Goal: Communication & Community: Answer question/provide support

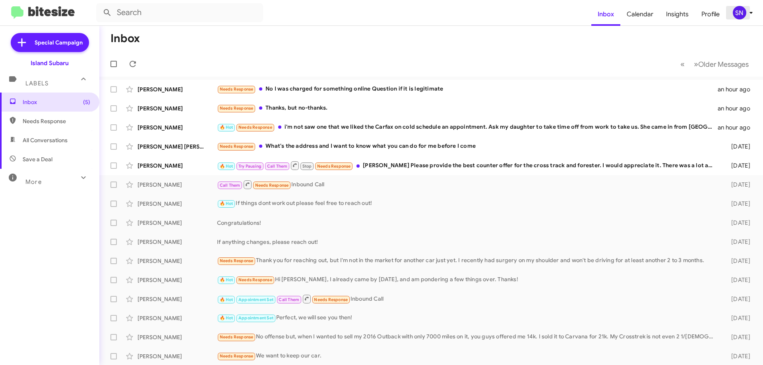
click at [748, 12] on icon at bounding box center [751, 13] width 10 height 10
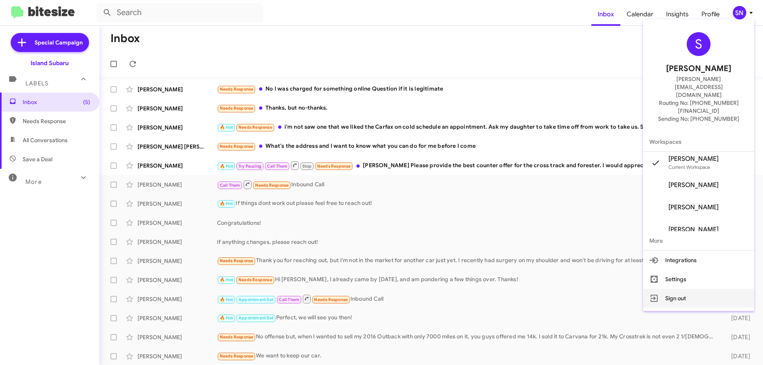
click at [694, 289] on button "Sign out" at bounding box center [698, 298] width 111 height 19
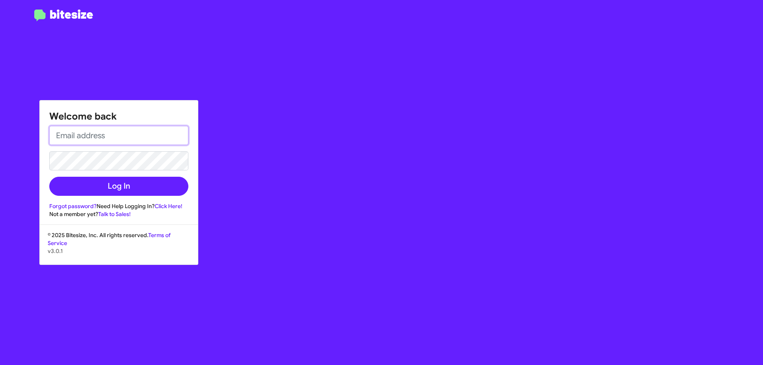
drag, startPoint x: 113, startPoint y: 132, endPoint x: 115, endPoint y: 144, distance: 12.2
click at [113, 132] on input "email" at bounding box center [118, 135] width 139 height 19
type input "[PERSON_NAME][EMAIL_ADDRESS][DOMAIN_NAME]"
click at [49, 177] on button "Log In" at bounding box center [118, 186] width 139 height 19
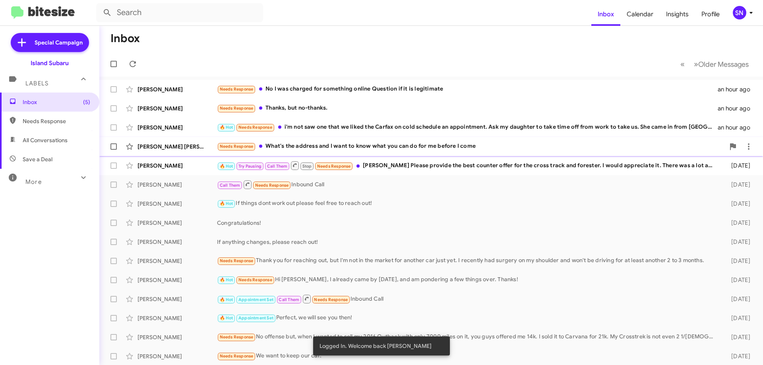
click at [400, 147] on div "Needs Response What's the address and I want to know what you can do for me bef…" at bounding box center [471, 146] width 508 height 9
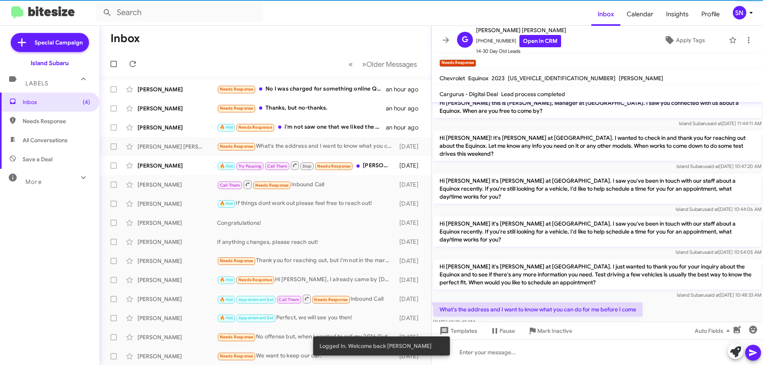
scroll to position [10, 0]
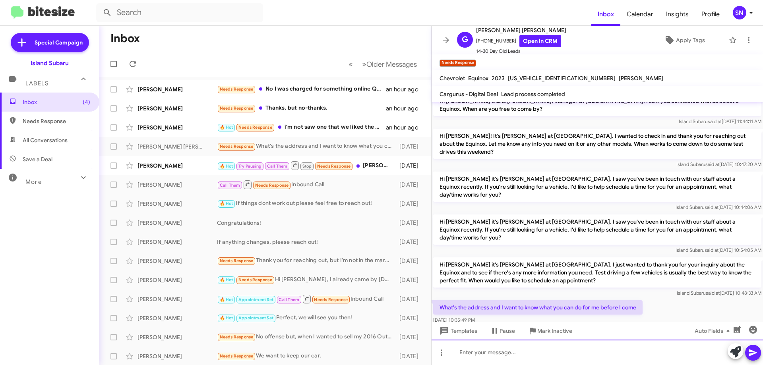
click at [520, 358] on div at bounding box center [596, 352] width 331 height 25
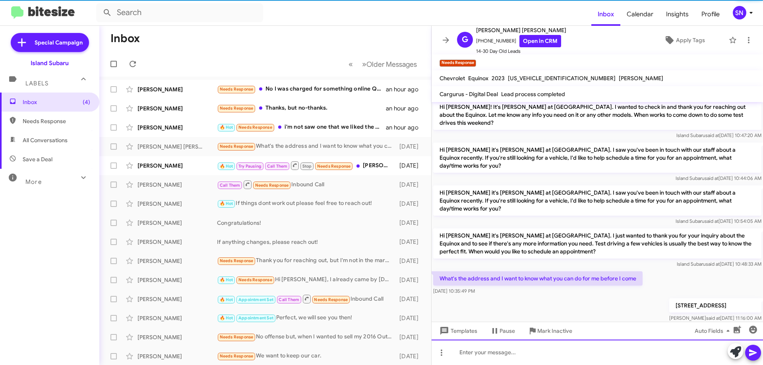
scroll to position [68, 0]
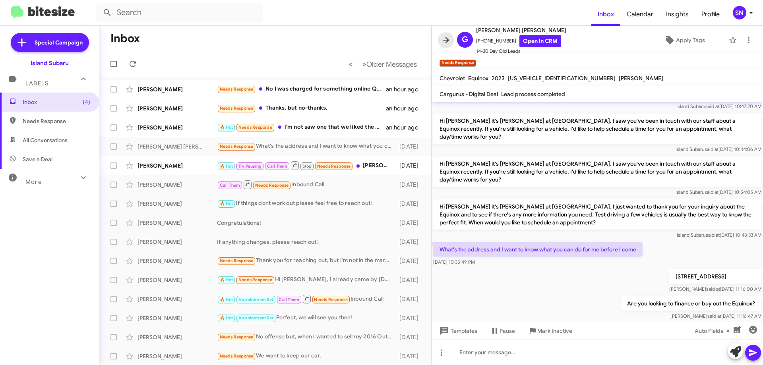
click at [445, 36] on icon at bounding box center [446, 40] width 10 height 10
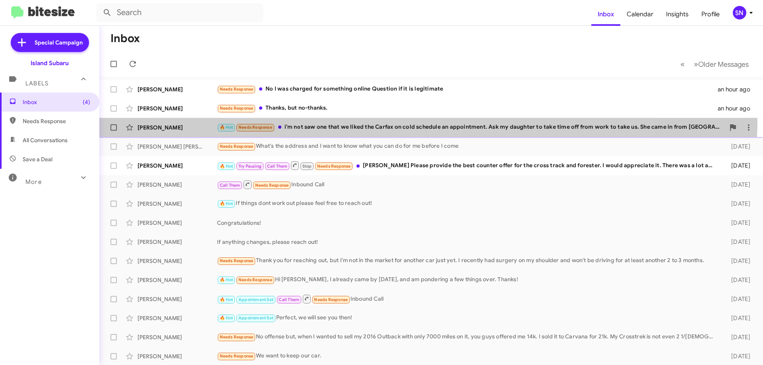
click at [403, 120] on div "[PERSON_NAME] 🔥 Hot Needs Response i'm not saw one that we liked the Carfax on …" at bounding box center [431, 128] width 651 height 16
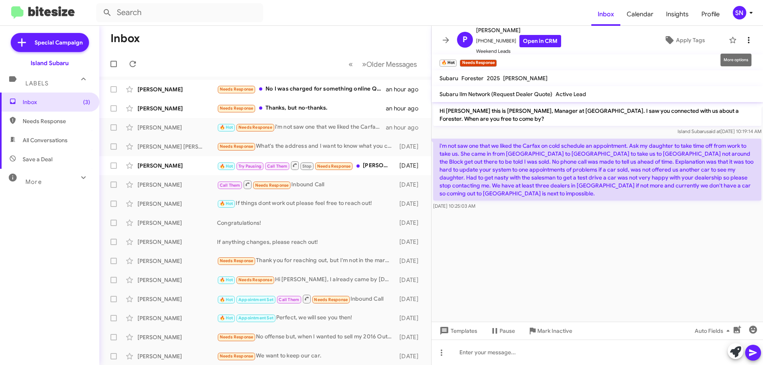
click at [746, 38] on icon at bounding box center [749, 40] width 10 height 10
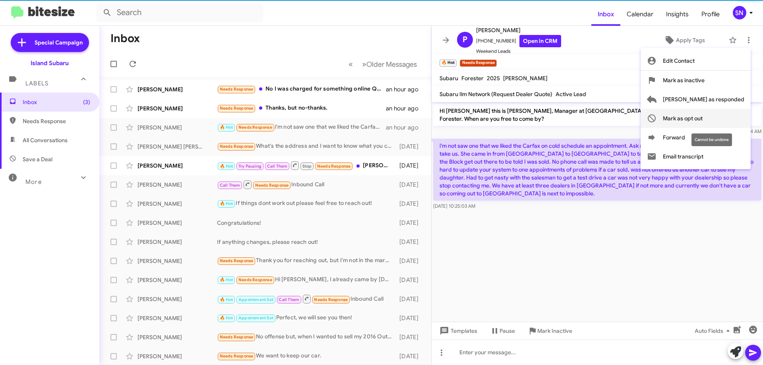
click at [702, 123] on span "Mark as opt out" at bounding box center [683, 118] width 40 height 19
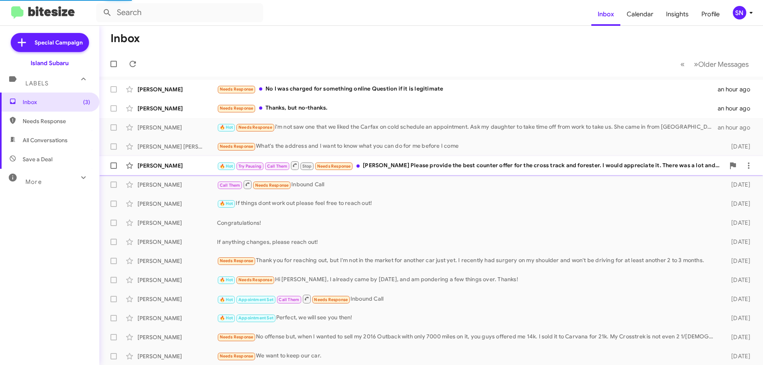
click at [463, 180] on div "Call Them Needs Response Inbound Call" at bounding box center [467, 185] width 501 height 10
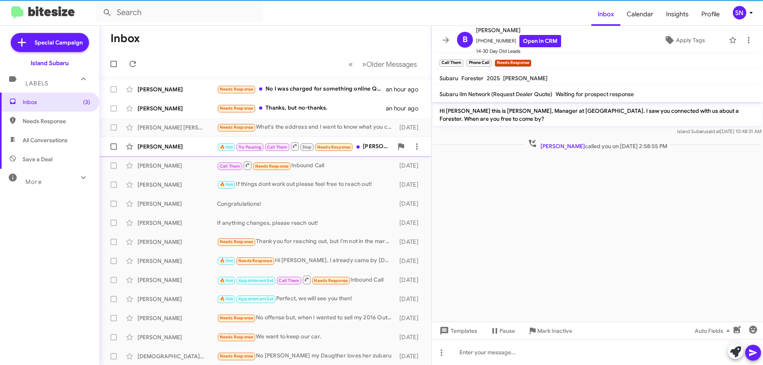
click at [373, 143] on div "🔥 Hot Try Pausing Call Them Stop Needs Response [PERSON_NAME] hi. Please provid…" at bounding box center [305, 146] width 176 height 10
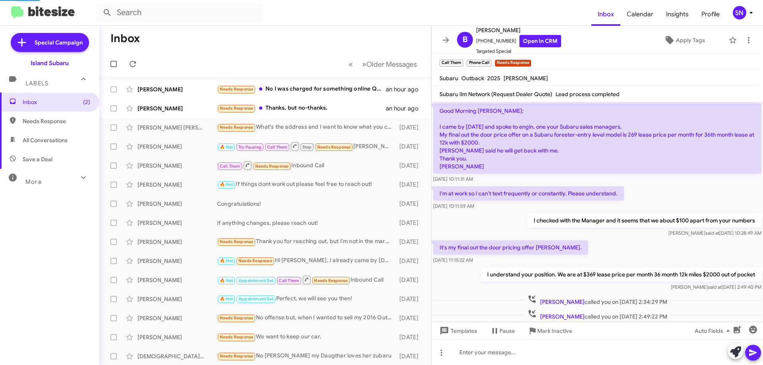
scroll to position [473, 0]
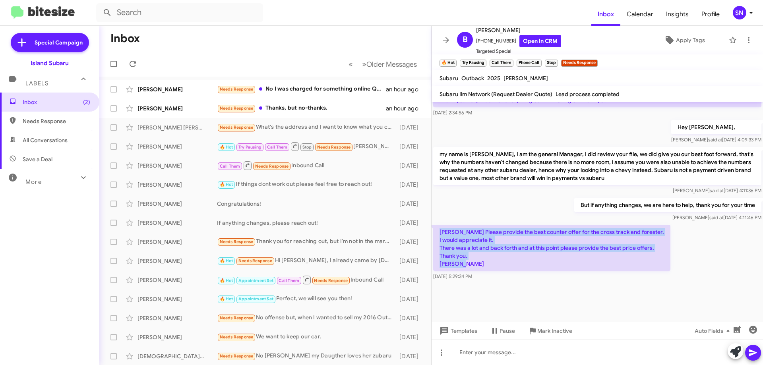
drag, startPoint x: 440, startPoint y: 232, endPoint x: 502, endPoint y: 265, distance: 70.4
click at [502, 265] on p "[PERSON_NAME] Please provide the best counter offer for the cross track and for…" at bounding box center [551, 248] width 237 height 46
copy p "[PERSON_NAME] Please provide the best counter offer for the cross track and for…"
click at [441, 39] on span at bounding box center [446, 40] width 16 height 10
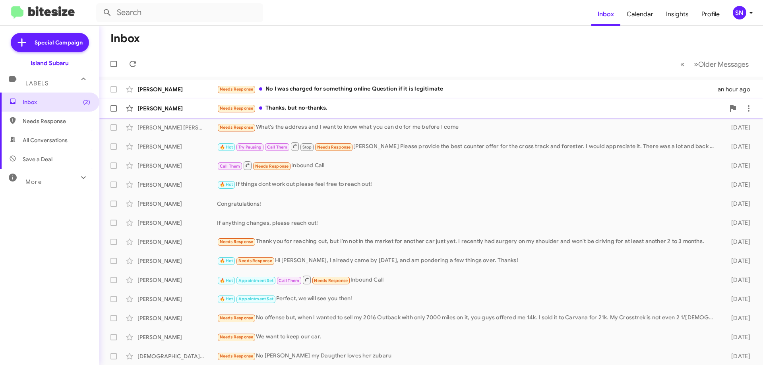
click at [359, 109] on div "Needs Response Thanks, but no-thanks." at bounding box center [471, 108] width 508 height 9
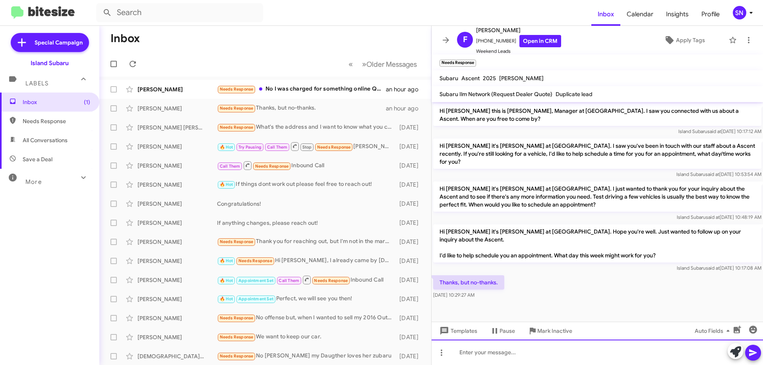
drag, startPoint x: 487, startPoint y: 361, endPoint x: 487, endPoint y: 353, distance: 7.5
click at [486, 360] on div at bounding box center [596, 352] width 331 height 25
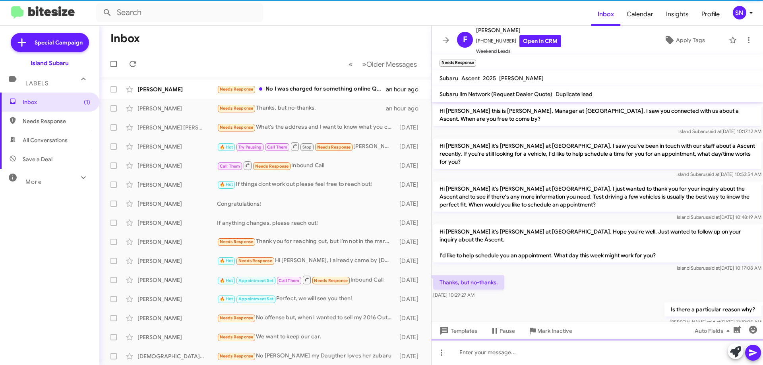
scroll to position [2, 0]
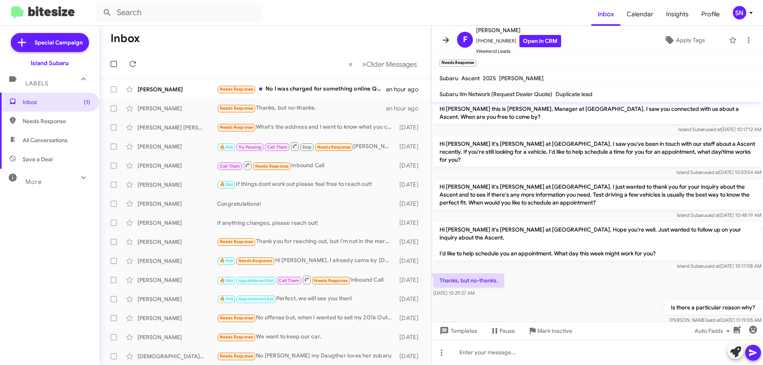
click at [446, 39] on icon at bounding box center [446, 40] width 10 height 10
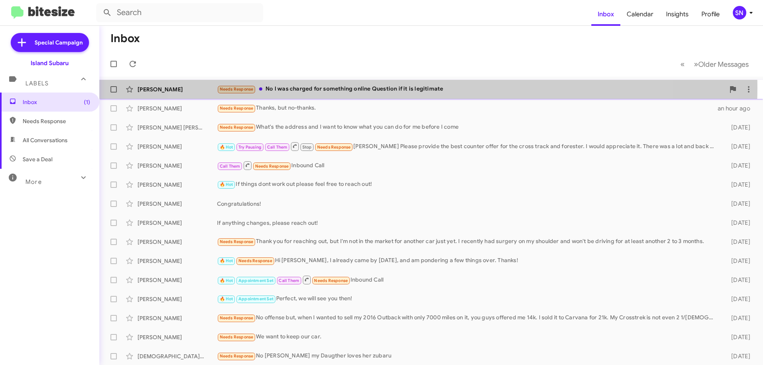
click at [412, 87] on div "Needs Response No I was charged for something online Question if it is legitima…" at bounding box center [471, 89] width 508 height 9
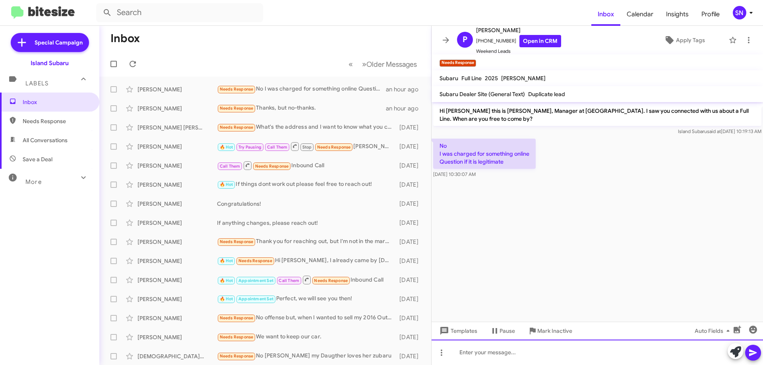
click at [491, 348] on div at bounding box center [596, 352] width 331 height 25
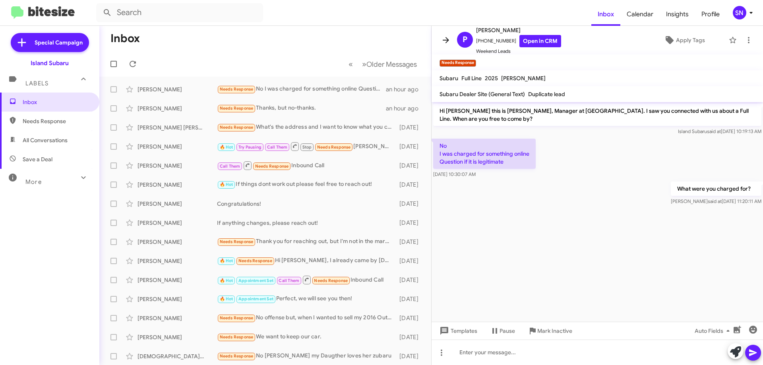
click at [444, 37] on icon at bounding box center [446, 40] width 10 height 10
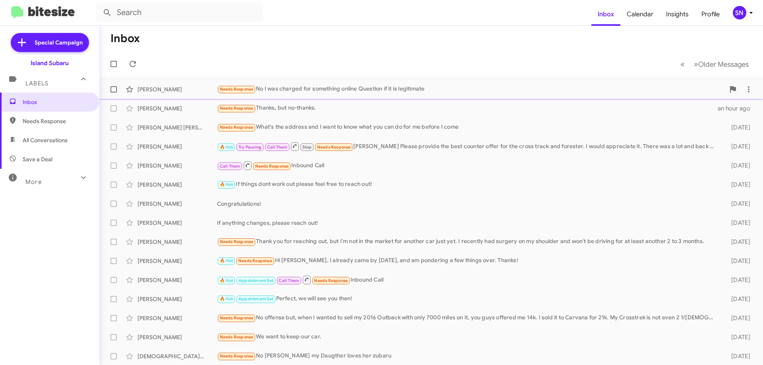
click at [319, 95] on div "[PERSON_NAME] Needs Response No I was charged for something online Question if …" at bounding box center [431, 89] width 651 height 16
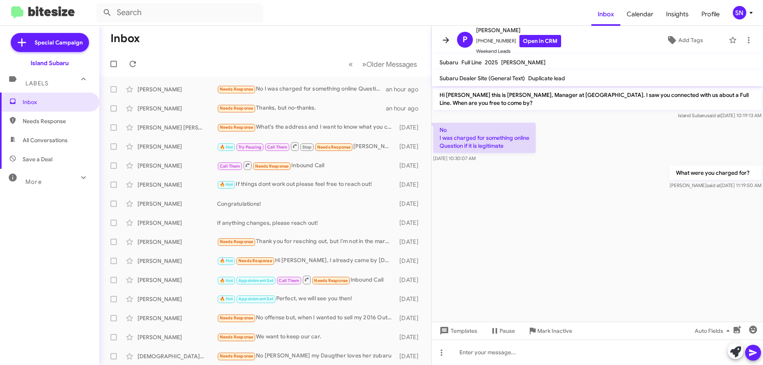
click at [442, 38] on icon at bounding box center [446, 40] width 10 height 10
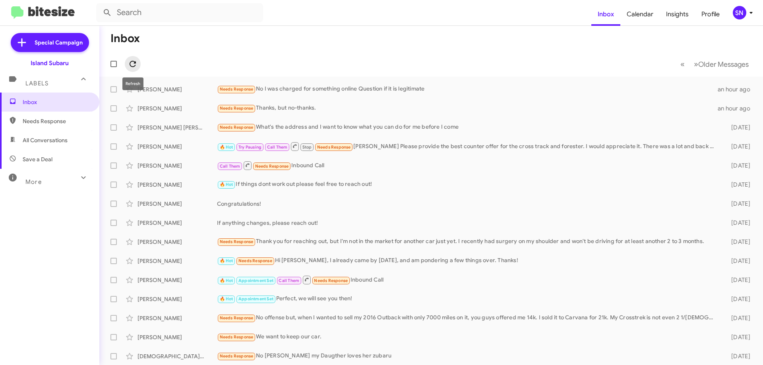
click at [135, 60] on icon at bounding box center [133, 64] width 10 height 10
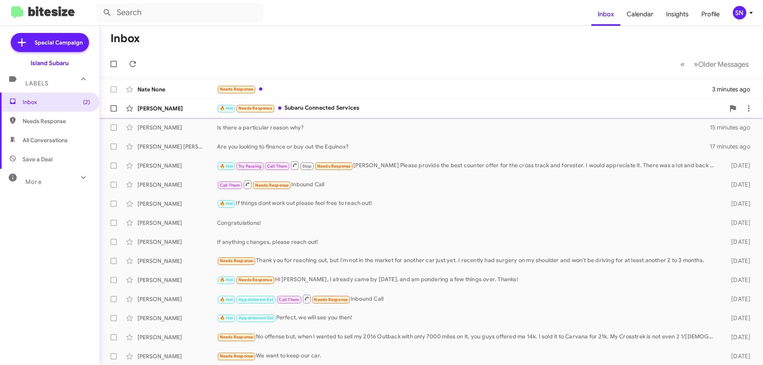
click at [376, 108] on div "🔥 Hot Needs Response Subaru Connected Services" at bounding box center [471, 108] width 508 height 9
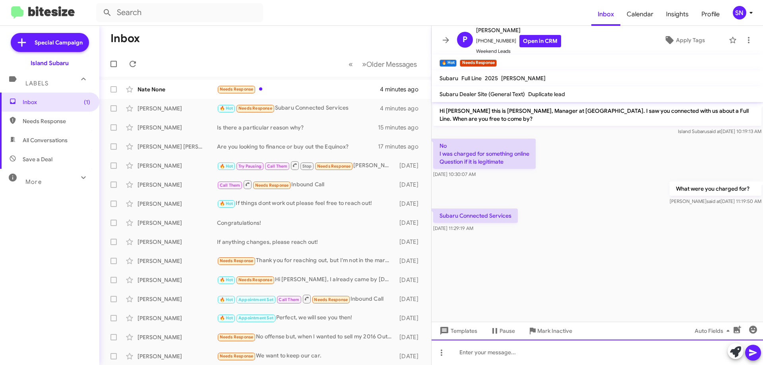
click at [488, 356] on div at bounding box center [596, 352] width 331 height 25
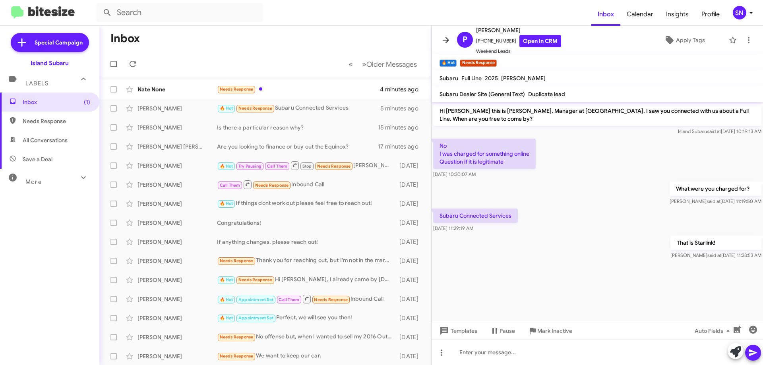
click at [445, 36] on icon at bounding box center [446, 40] width 10 height 10
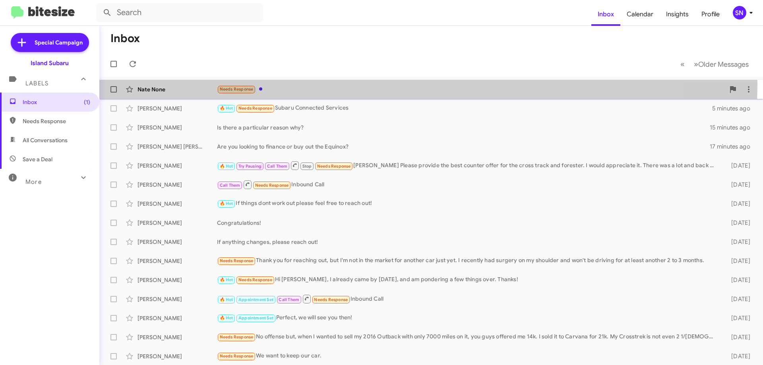
click at [366, 84] on div "[PERSON_NAME] None Needs Response 4 minutes ago" at bounding box center [431, 89] width 651 height 16
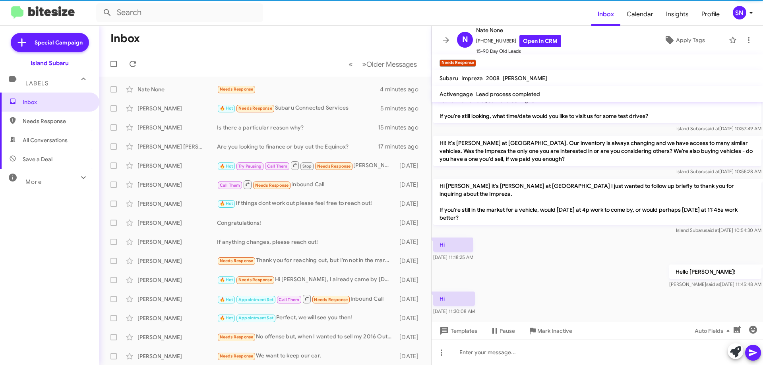
scroll to position [70, 0]
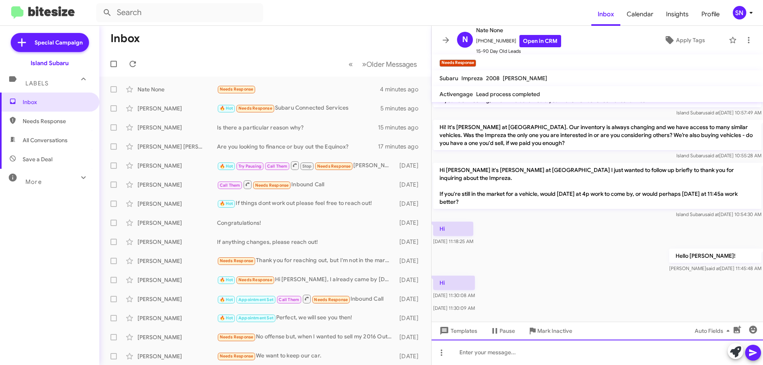
click at [491, 350] on div at bounding box center [596, 352] width 331 height 25
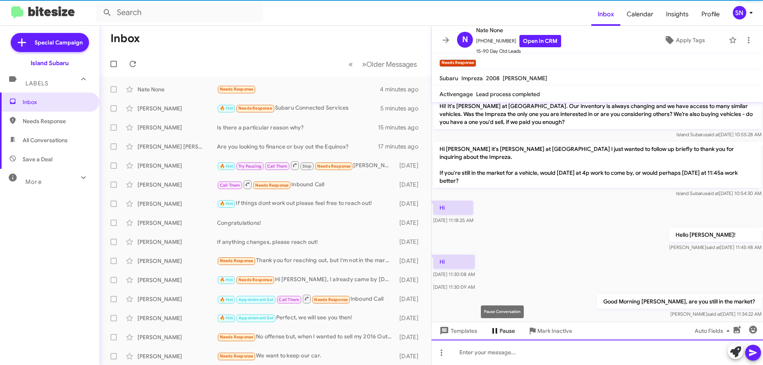
scroll to position [99, 0]
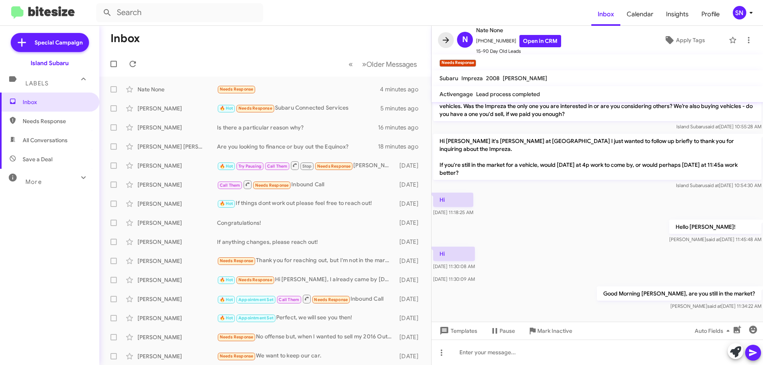
click at [441, 41] on icon at bounding box center [446, 40] width 10 height 10
